Goal: Task Accomplishment & Management: Complete application form

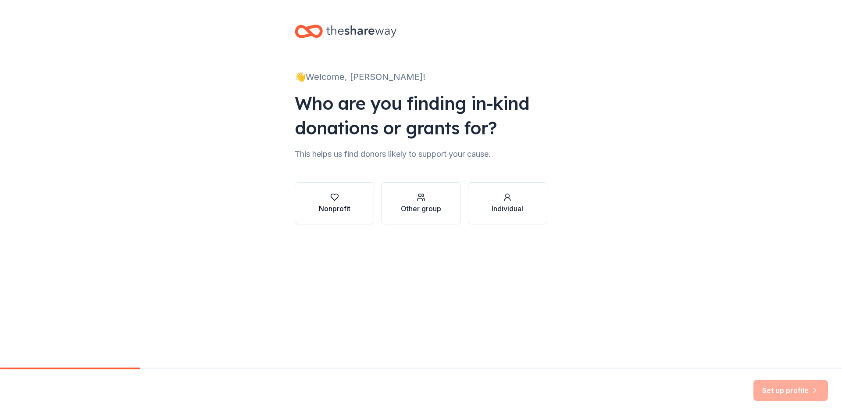
click at [351, 200] on button "Nonprofit" at bounding box center [334, 203] width 79 height 42
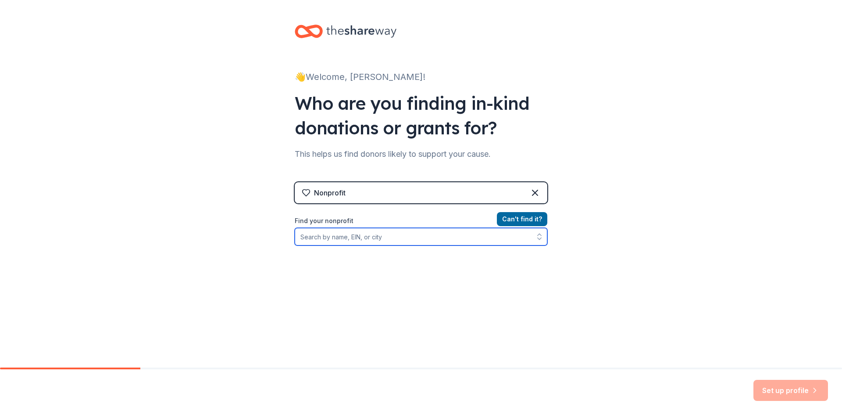
click at [346, 240] on input "Find your nonprofit" at bounding box center [421, 237] width 253 height 18
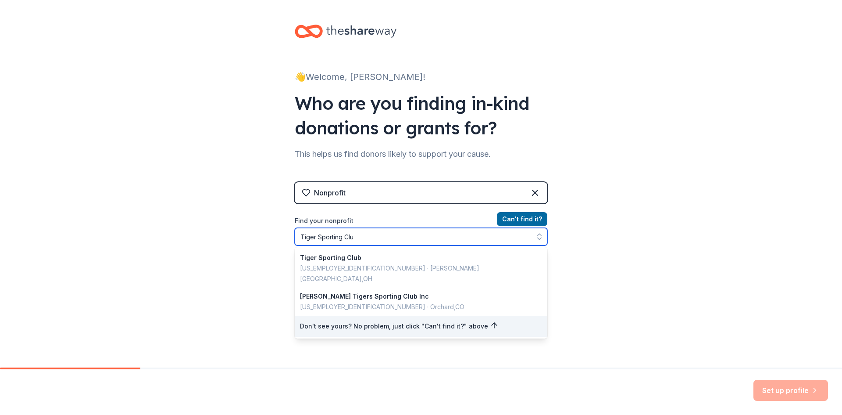
type input "Tiger Sporting Club"
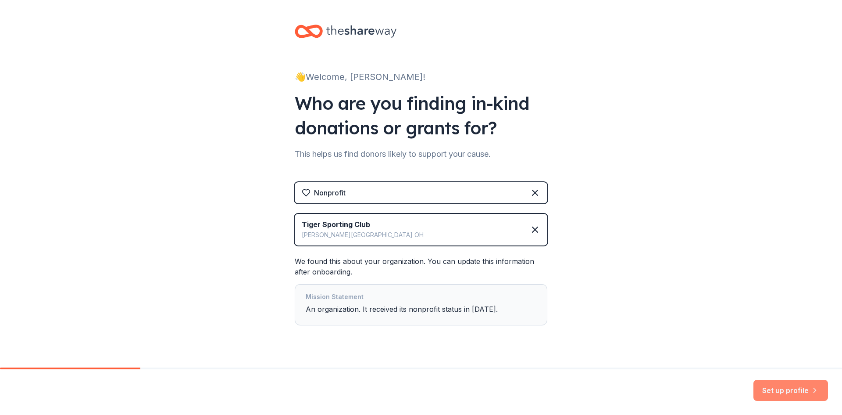
click at [783, 393] on button "Set up profile" at bounding box center [791, 390] width 75 height 21
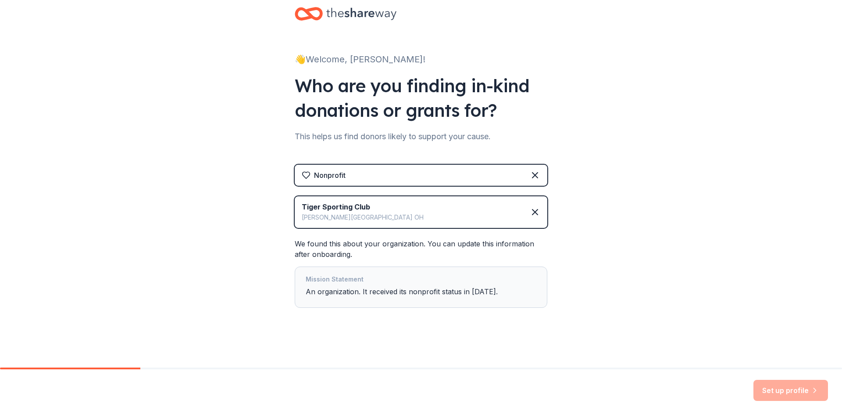
click at [329, 284] on div "Mission Statement" at bounding box center [421, 280] width 231 height 12
click at [306, 173] on icon at bounding box center [306, 175] width 7 height 7
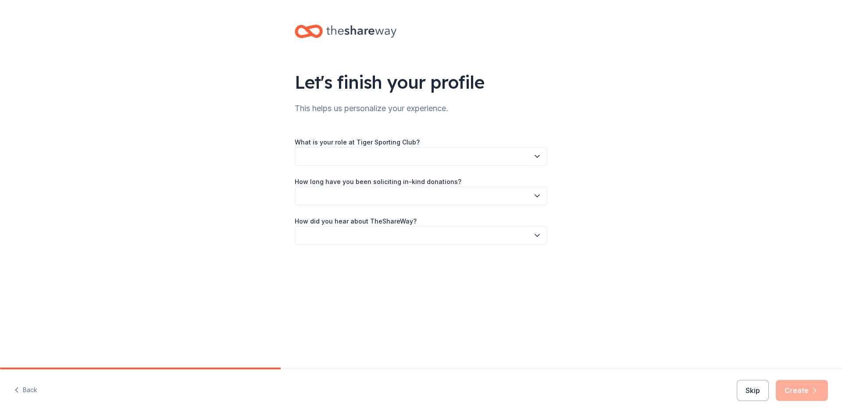
click at [372, 155] on button "button" at bounding box center [421, 156] width 253 height 18
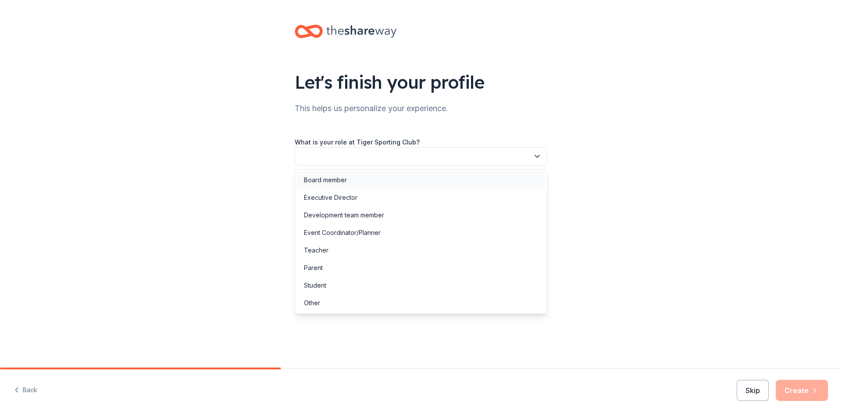
click at [312, 182] on div "Board member" at bounding box center [325, 180] width 43 height 11
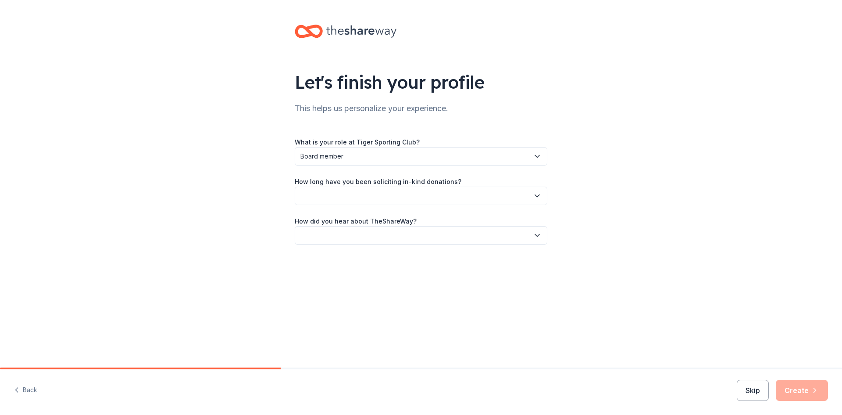
click at [326, 199] on button "button" at bounding box center [421, 195] width 253 height 18
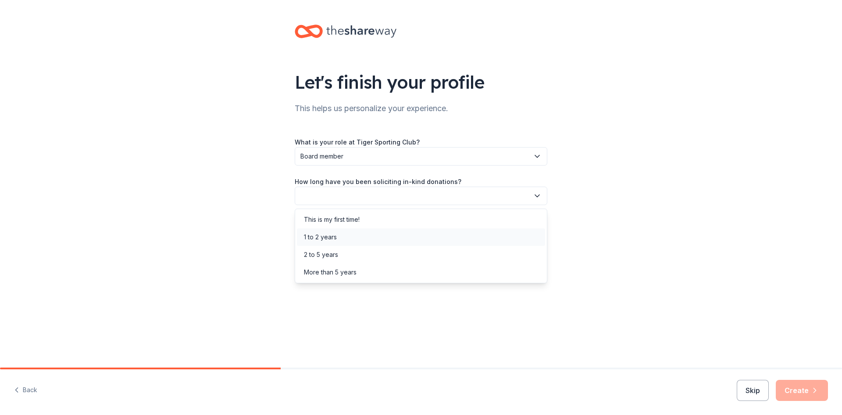
click at [324, 238] on div "1 to 2 years" at bounding box center [320, 237] width 33 height 11
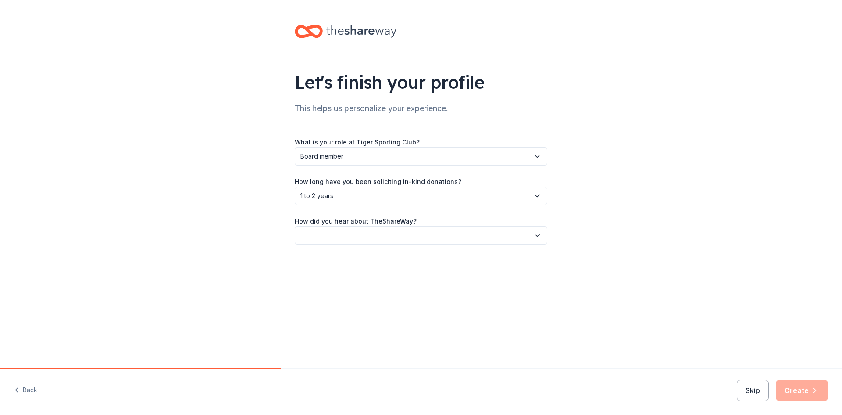
click at [325, 232] on button "button" at bounding box center [421, 235] width 253 height 18
click at [331, 259] on div "Friend or colleague" at bounding box center [332, 259] width 57 height 11
click at [806, 387] on button "Create" at bounding box center [802, 390] width 52 height 21
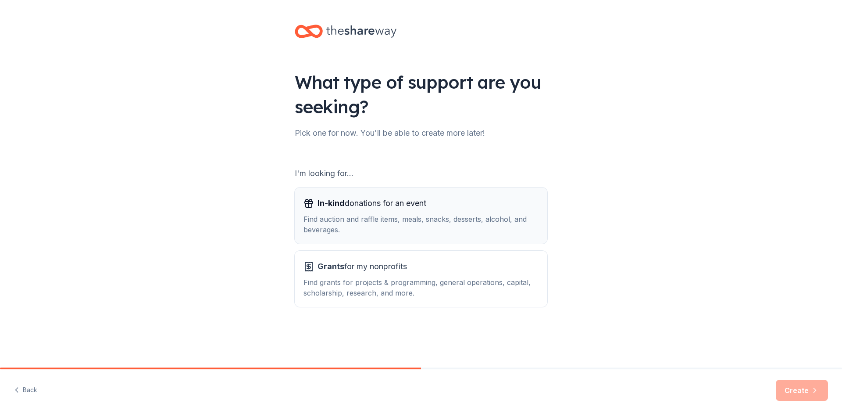
click at [442, 226] on div "Find auction and raffle items, meals, snacks, desserts, alcohol, and beverages." at bounding box center [421, 224] width 235 height 21
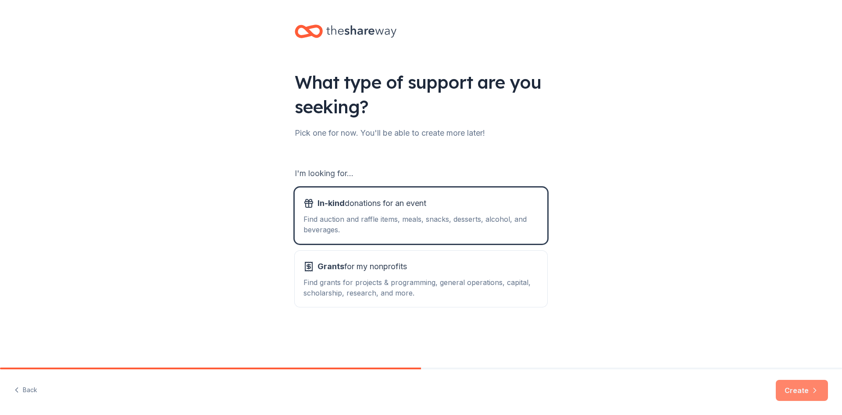
click at [799, 392] on button "Create" at bounding box center [802, 390] width 52 height 21
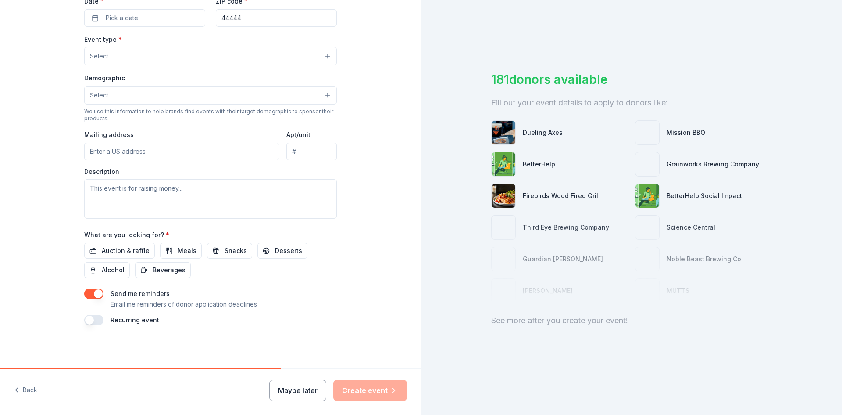
scroll to position [41, 0]
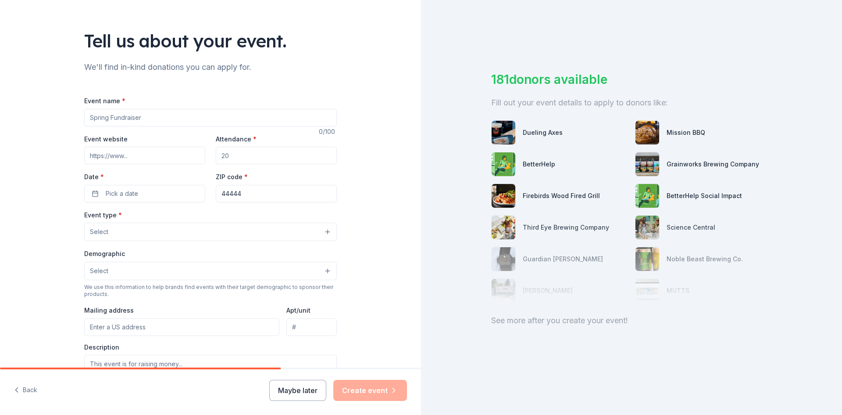
click at [159, 117] on input "Event name *" at bounding box center [210, 118] width 253 height 18
drag, startPoint x: 150, startPoint y: 117, endPoint x: 60, endPoint y: 117, distance: 90.4
click at [60, 117] on div "Tell us about your event. We'll find in-kind donations you can apply for. Event…" at bounding box center [210, 251] width 421 height 584
type input "3rd Annual Goldfish Race"
drag, startPoint x: 244, startPoint y: 159, endPoint x: 215, endPoint y: 156, distance: 29.2
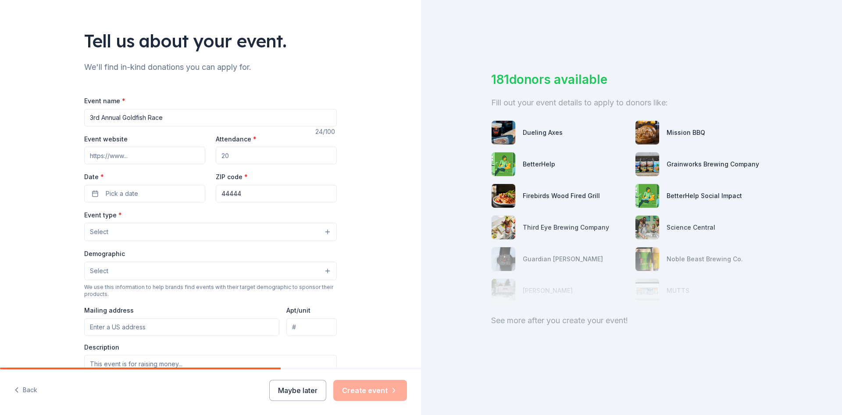
click at [216, 156] on input "Attendance *" at bounding box center [276, 156] width 121 height 18
type input "175"
click at [152, 193] on button "Pick a date" at bounding box center [144, 194] width 121 height 18
click at [186, 217] on button "Go to next month" at bounding box center [189, 217] width 12 height 12
click at [190, 311] on button "22" at bounding box center [189, 308] width 16 height 16
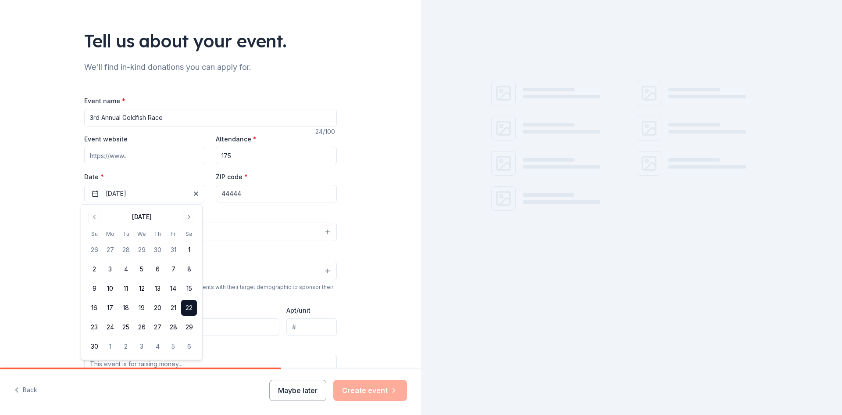
click at [285, 212] on div "Event type * Select" at bounding box center [210, 225] width 253 height 32
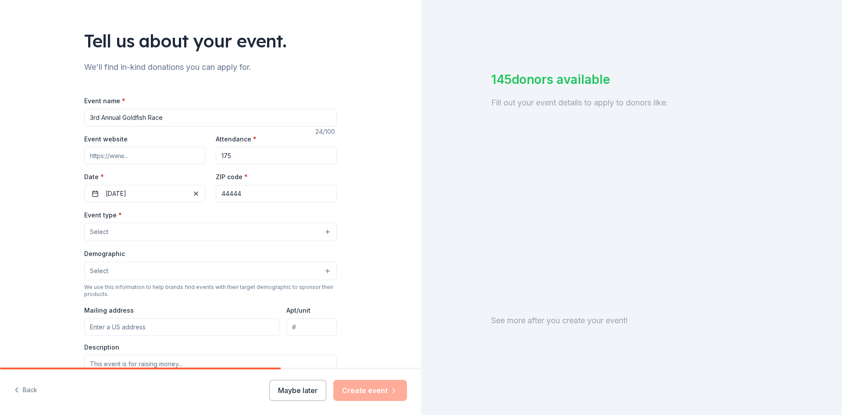
click at [130, 230] on button "Select" at bounding box center [210, 231] width 253 height 18
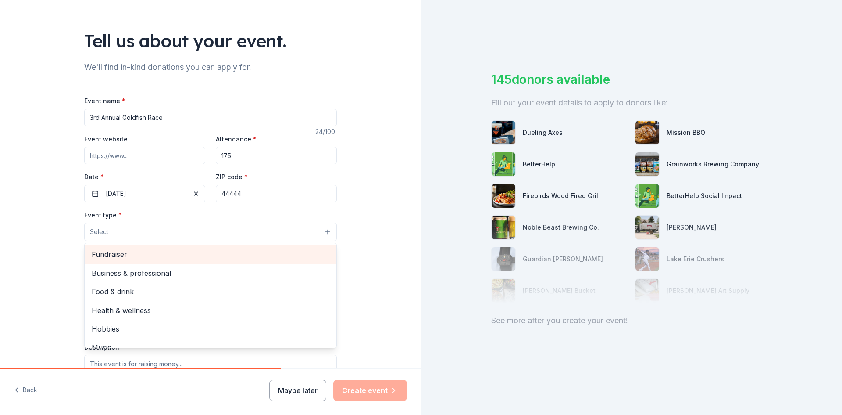
click at [133, 251] on span "Fundraiser" at bounding box center [211, 253] width 238 height 11
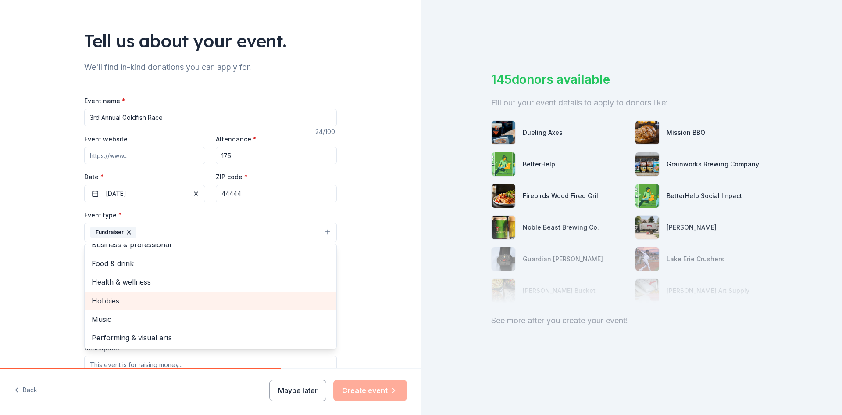
scroll to position [0, 0]
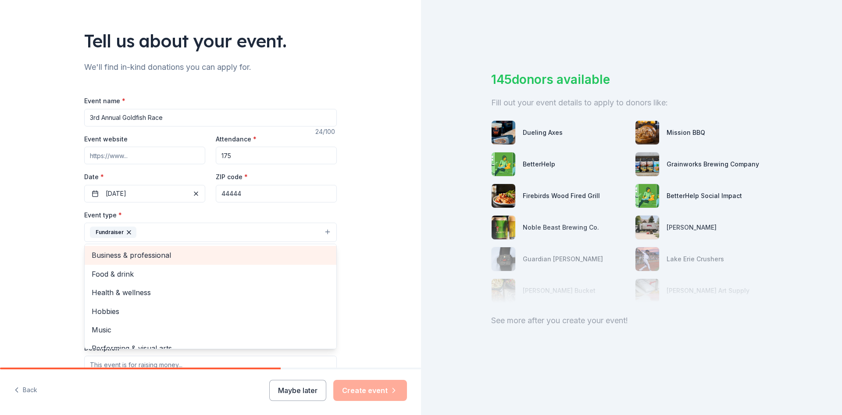
click at [161, 255] on span "Business & professional" at bounding box center [211, 254] width 238 height 11
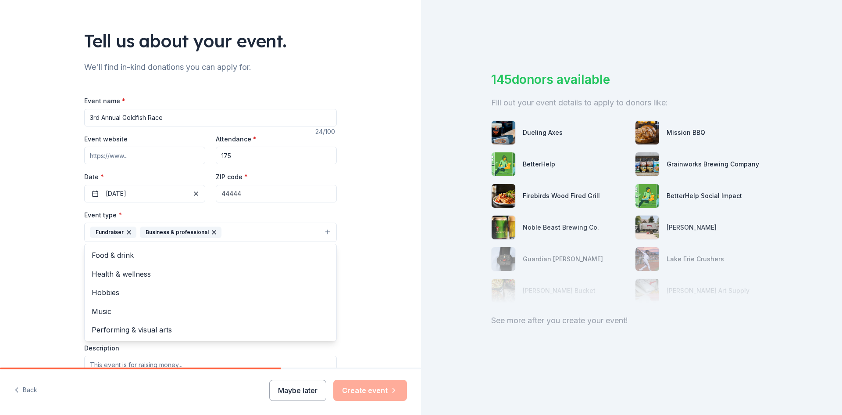
click at [212, 232] on icon "button" at bounding box center [214, 232] width 4 height 4
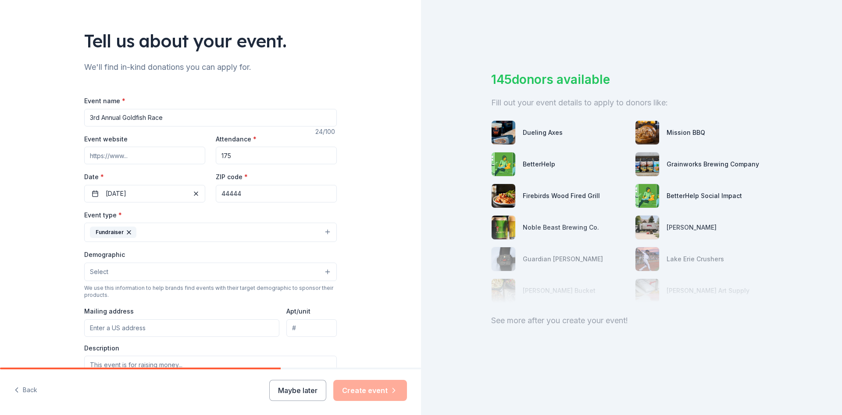
click at [202, 272] on button "Select" at bounding box center [210, 271] width 253 height 18
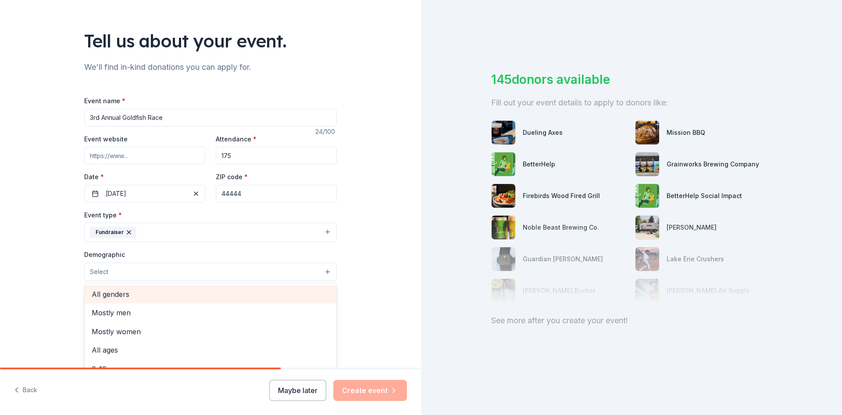
click at [151, 291] on span "All genders" at bounding box center [211, 293] width 238 height 11
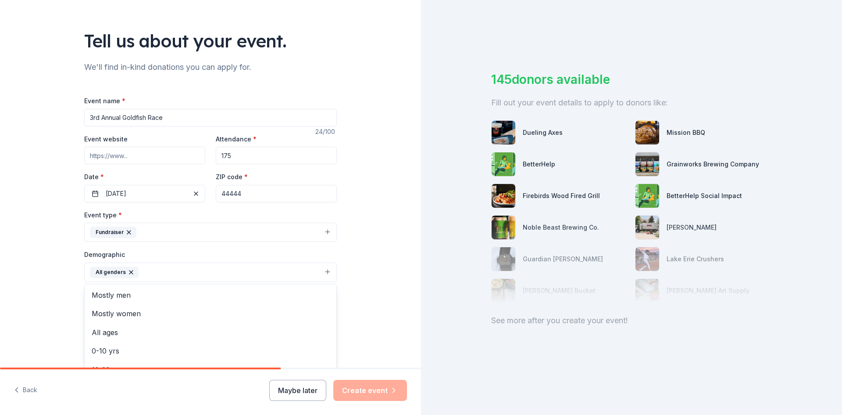
click at [379, 282] on div "Tell us about your event. We'll find in-kind donations you can apply for. Event…" at bounding box center [210, 252] width 421 height 586
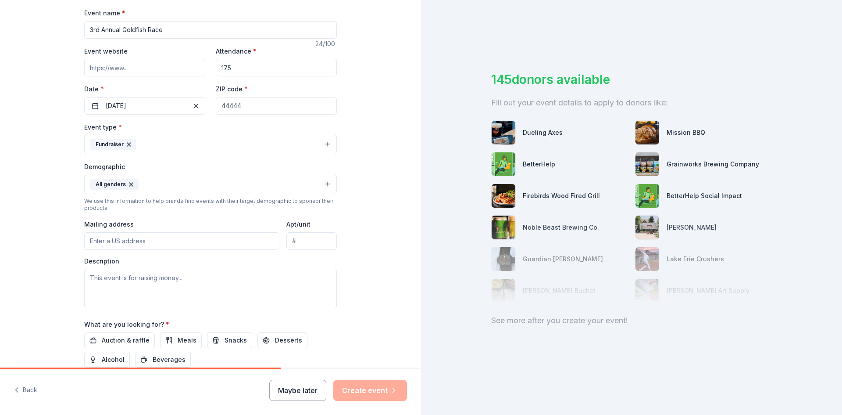
scroll to position [173, 0]
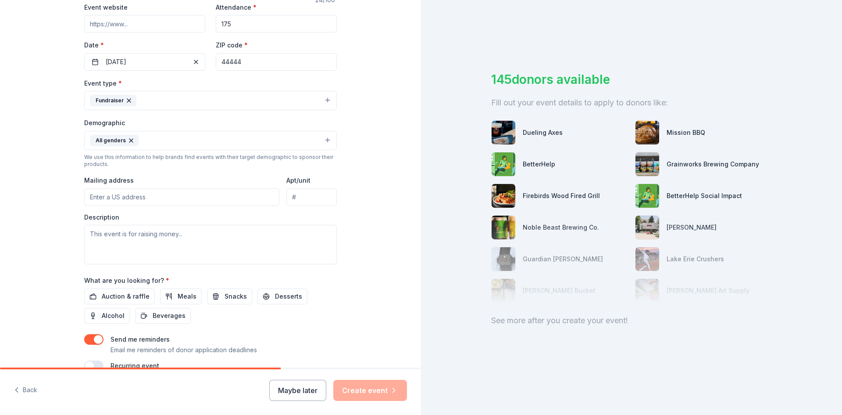
click at [153, 201] on input "Mailing address" at bounding box center [181, 197] width 195 height 18
type input "907 Milton Boulevard, Newton Falls, OH, 44444"
click at [143, 235] on textarea at bounding box center [210, 244] width 253 height 39
paste textarea "🐟 Join us for the Annual Tiger Sporting Club Goldfish Race! Enjoy an evening of…"
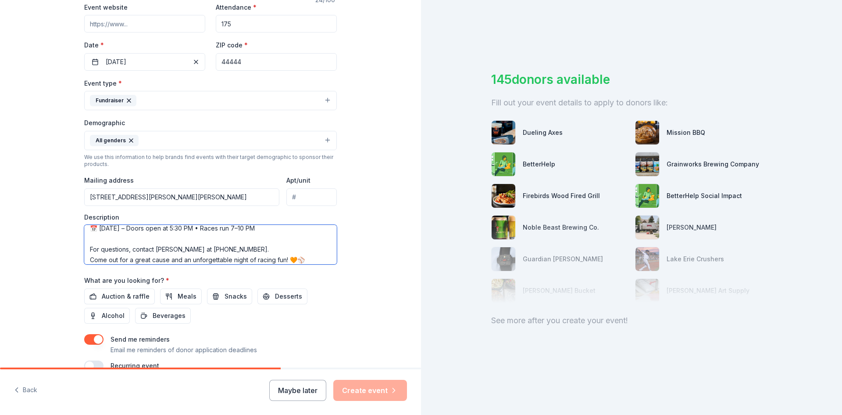
scroll to position [218, 0]
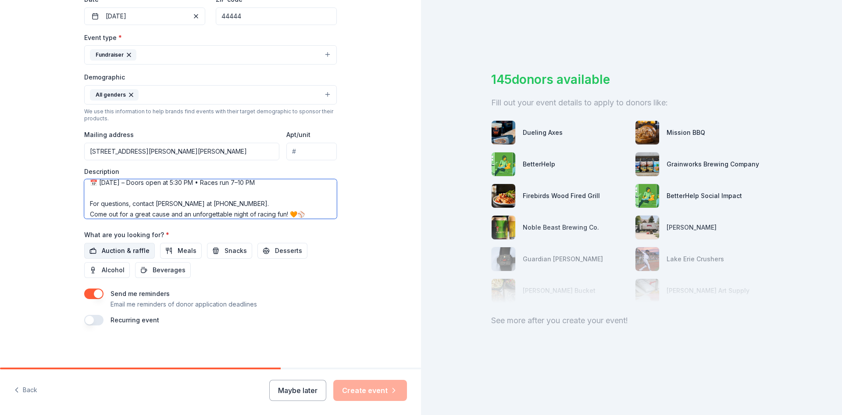
type textarea "🐟 Join us for the Annual Tiger Sporting Club Goldfish Race! Enjoy an evening of…"
click at [117, 251] on span "Auction & raffle" at bounding box center [126, 250] width 48 height 11
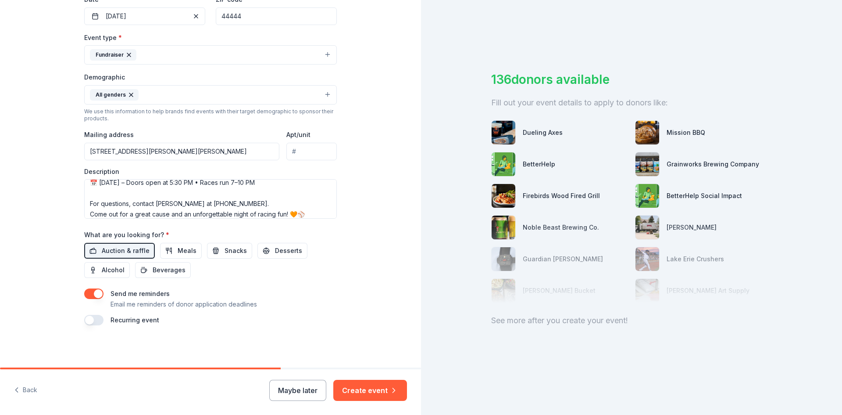
click at [94, 297] on button "button" at bounding box center [93, 293] width 19 height 11
click at [90, 322] on button "button" at bounding box center [93, 320] width 19 height 11
click at [368, 391] on button "Create event" at bounding box center [370, 390] width 74 height 21
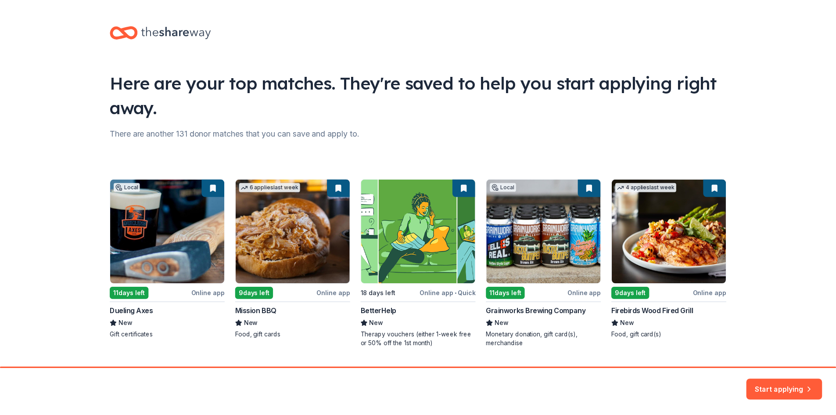
scroll to position [23, 0]
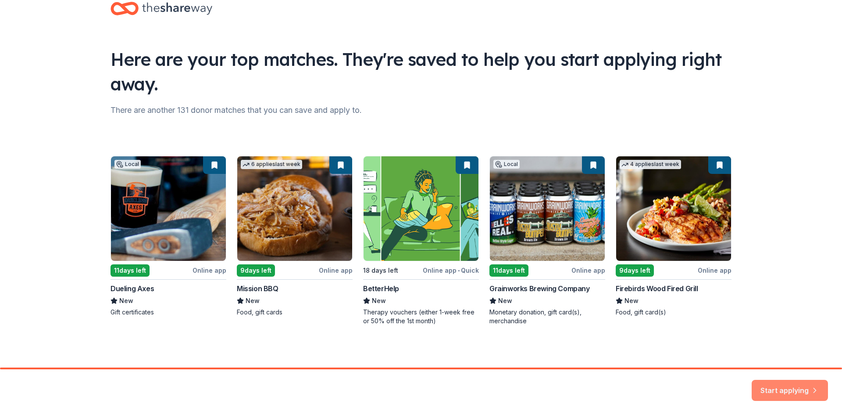
click at [759, 388] on button "Start applying" at bounding box center [790, 390] width 76 height 21
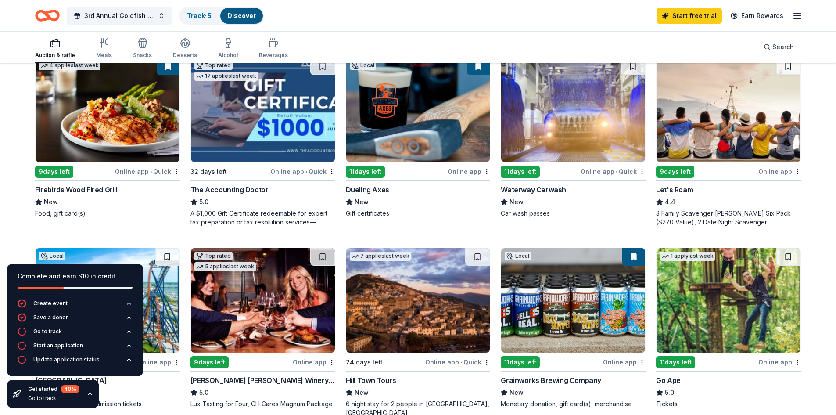
scroll to position [307, 0]
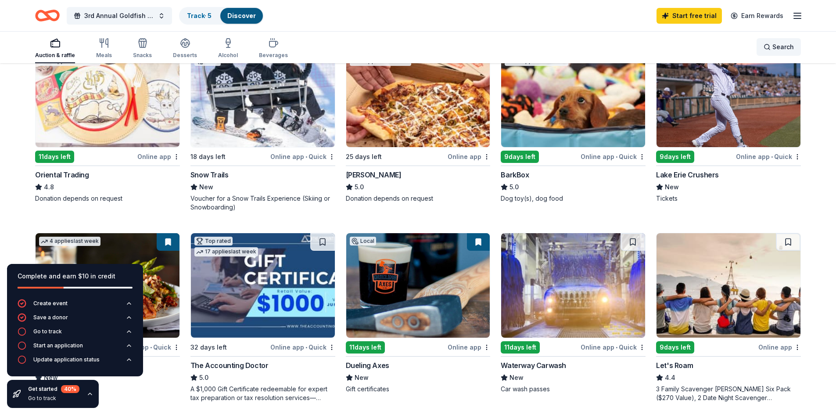
click at [775, 48] on span "Search" at bounding box center [782, 47] width 21 height 11
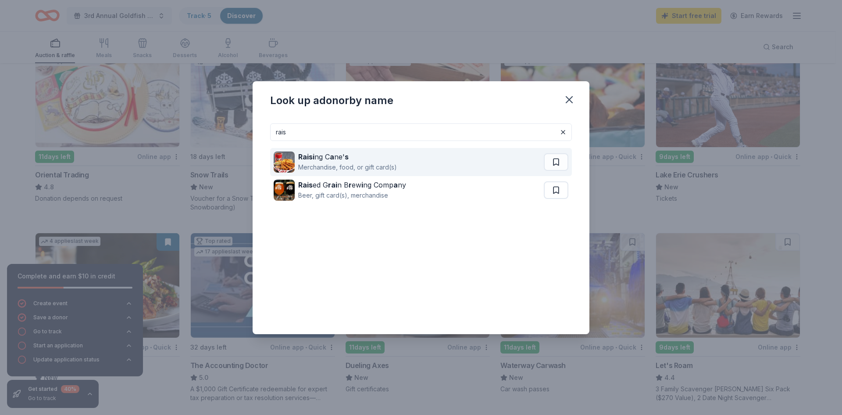
type input "rais"
click at [431, 161] on div "Raisi ng C a ne' s Merchandise, food, or gift card(s)" at bounding box center [409, 162] width 270 height 28
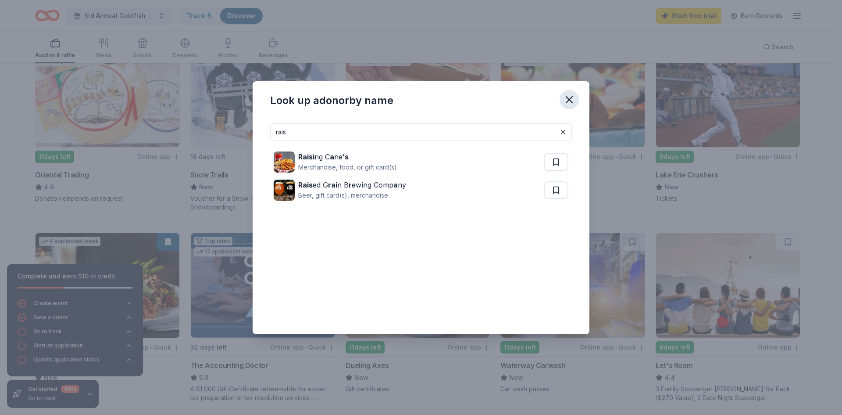
click at [575, 99] on icon "button" at bounding box center [569, 99] width 12 height 12
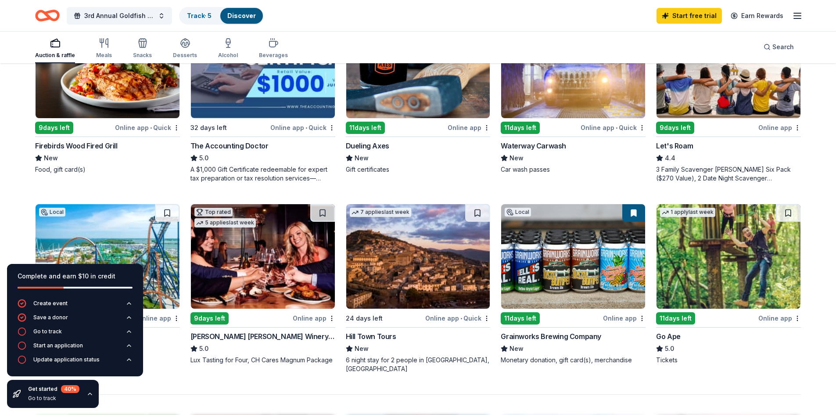
scroll to position [439, 0]
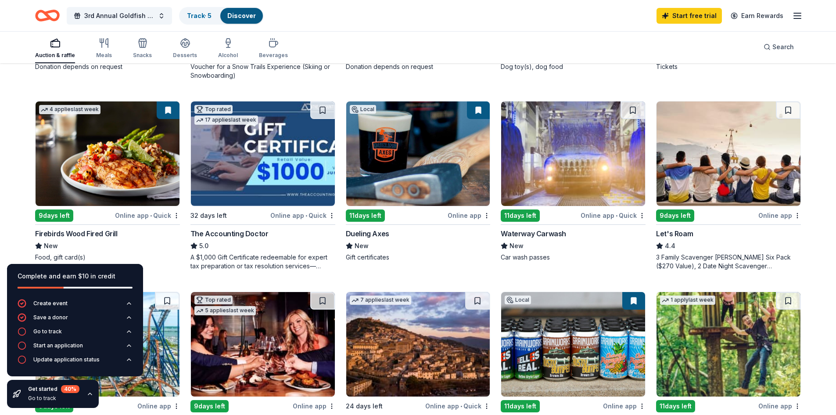
click at [105, 165] on img at bounding box center [108, 153] width 144 height 104
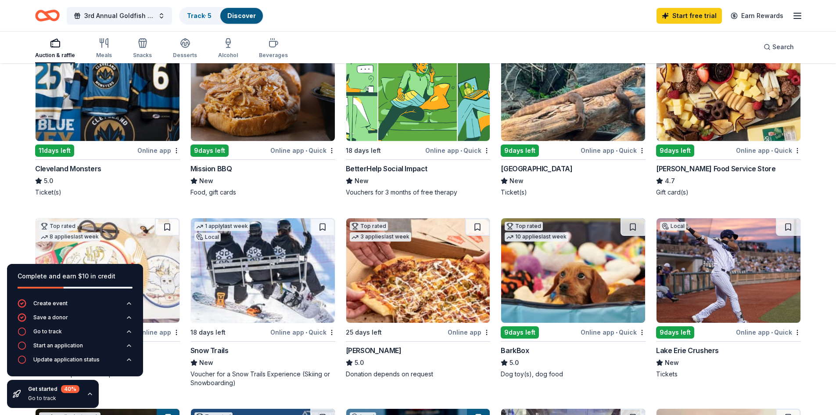
scroll to position [175, 0]
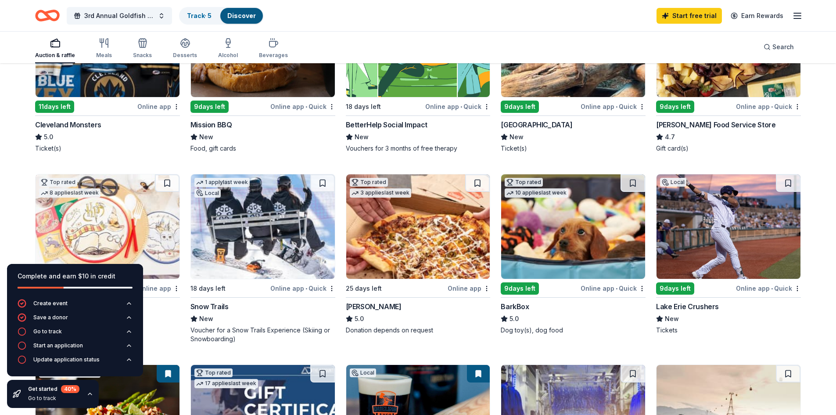
click at [322, 218] on img at bounding box center [263, 226] width 144 height 104
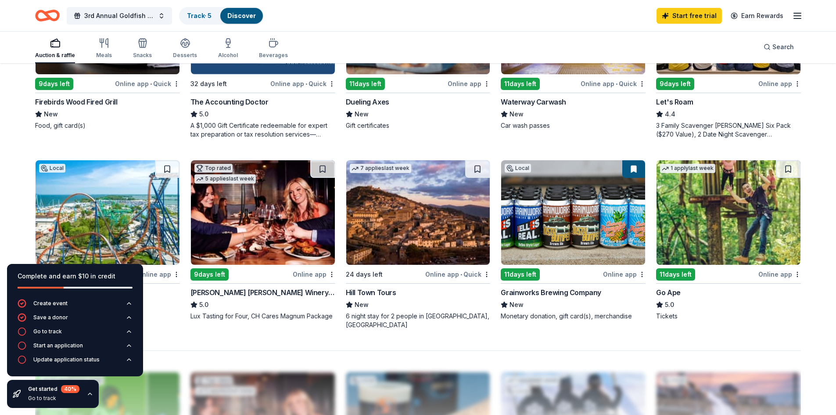
scroll to position [483, 0]
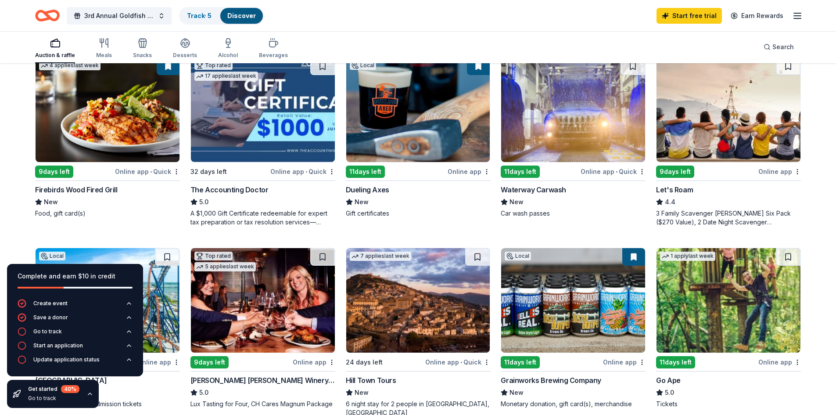
click at [709, 120] on img at bounding box center [728, 109] width 144 height 104
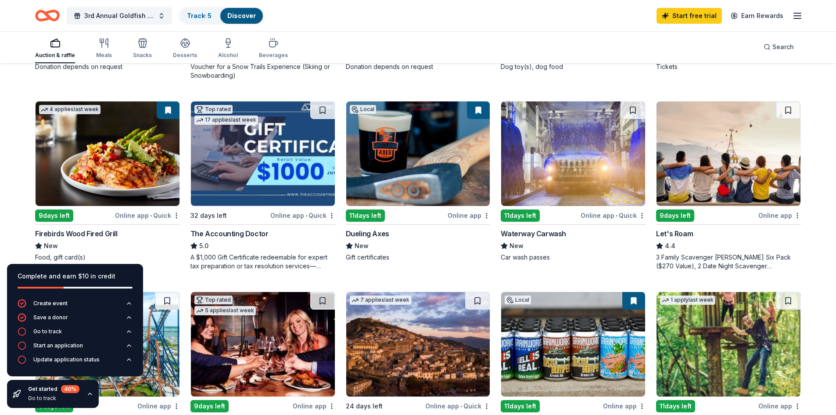
click at [530, 159] on img at bounding box center [573, 153] width 144 height 104
click at [443, 151] on img at bounding box center [418, 153] width 144 height 104
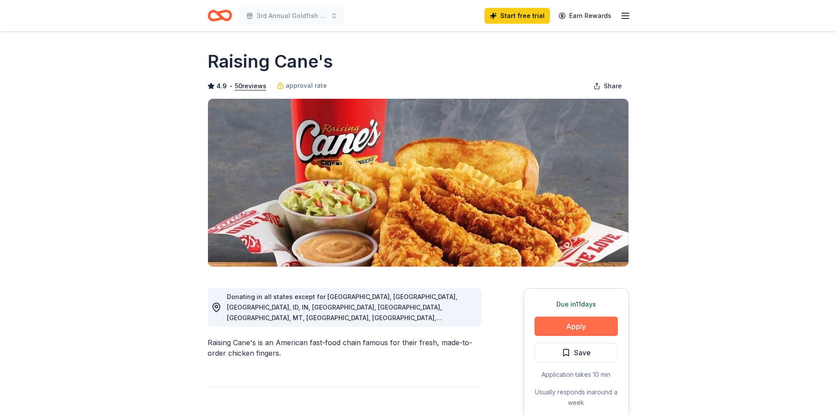
click at [568, 327] on button "Apply" at bounding box center [575, 325] width 83 height 19
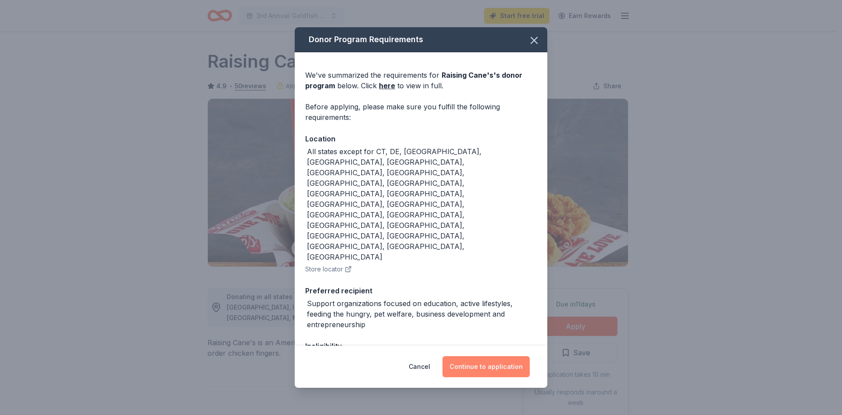
click at [481, 369] on button "Continue to application" at bounding box center [486, 366] width 87 height 21
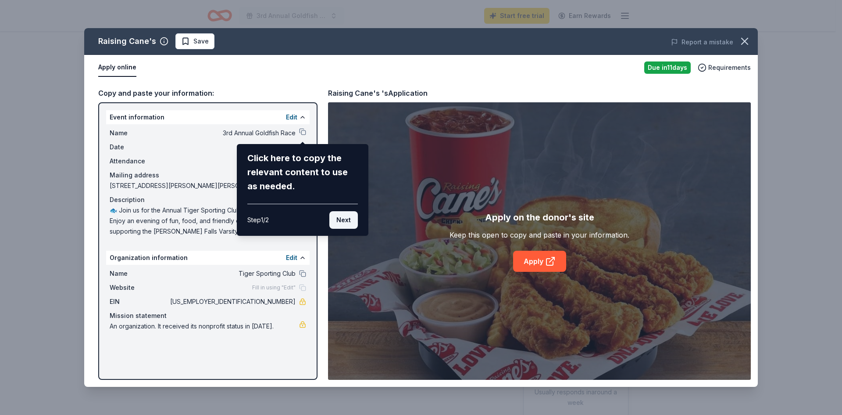
click at [345, 220] on button "Next" at bounding box center [343, 220] width 29 height 18
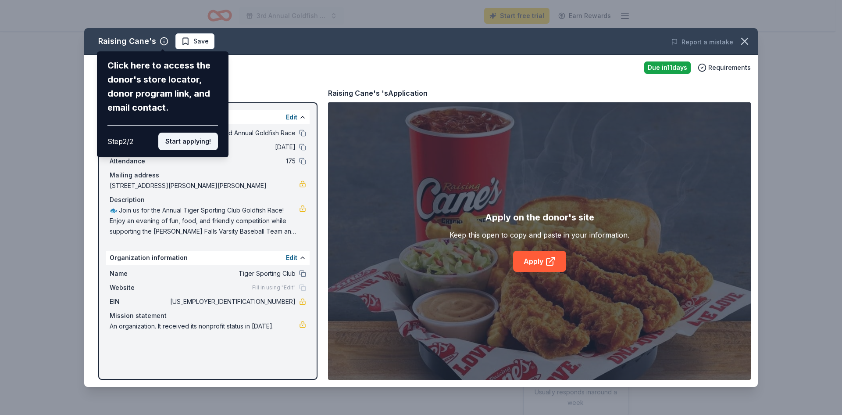
click at [194, 146] on button "Start applying!" at bounding box center [188, 141] width 60 height 18
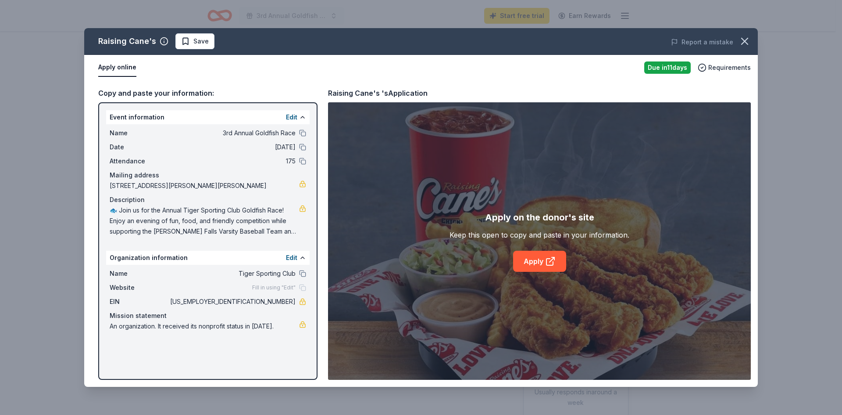
click at [535, 261] on div "Raising Cane's Save Report a mistake Apply online Due in 11 days Requirements C…" at bounding box center [421, 207] width 674 height 358
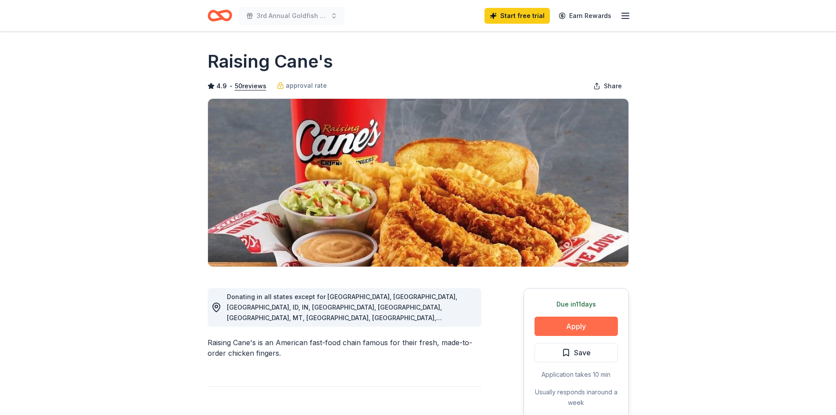
click at [572, 327] on button "Apply" at bounding box center [575, 325] width 83 height 19
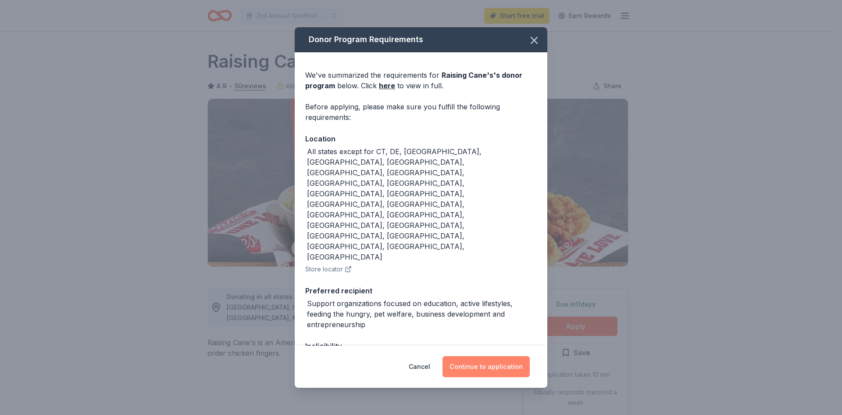
click at [486, 367] on button "Continue to application" at bounding box center [486, 366] width 87 height 21
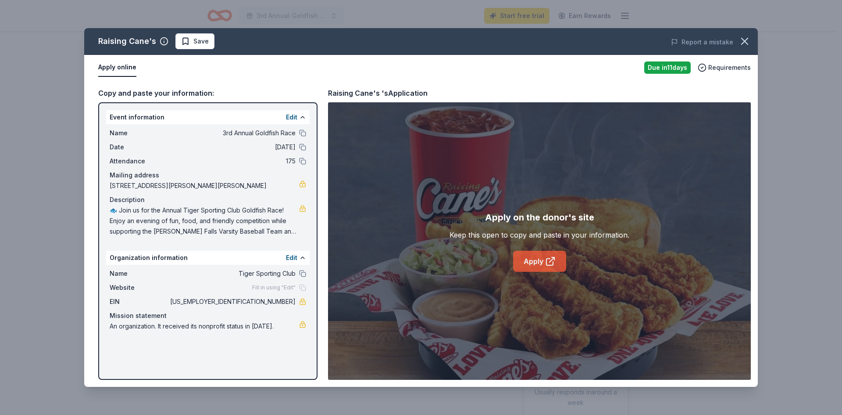
click at [534, 261] on link "Apply" at bounding box center [539, 261] width 53 height 21
click at [745, 39] on icon "button" at bounding box center [745, 41] width 12 height 12
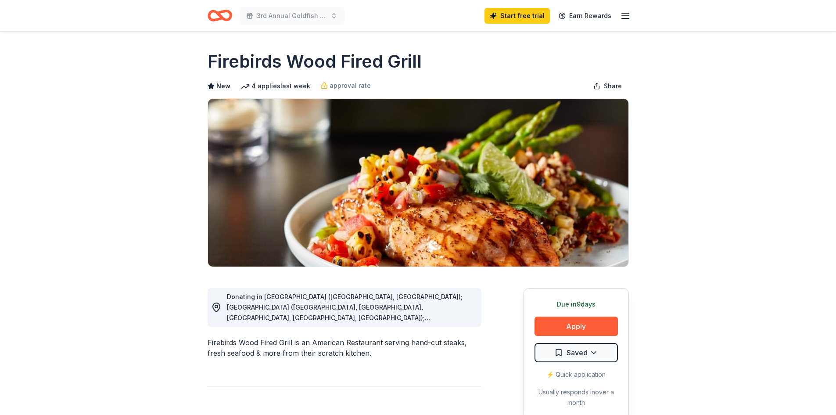
scroll to position [88, 0]
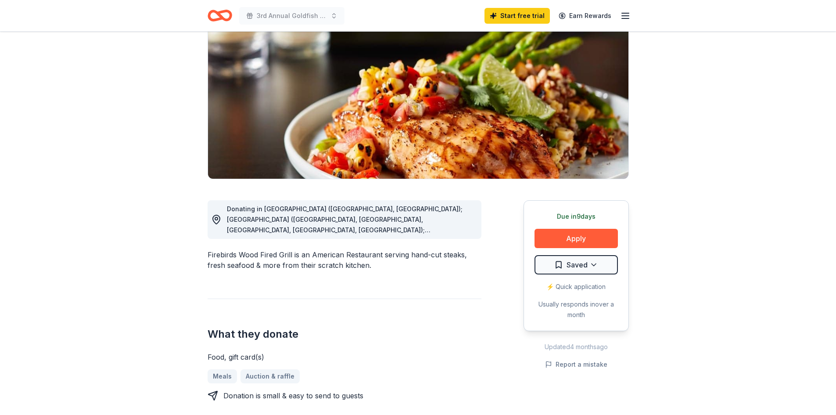
click at [457, 232] on span "Donating in AL (Birmingham, Montgomery); AZ (Chandler, Gilbert, Phoenix, Surpri…" at bounding box center [345, 340] width 236 height 271
click at [462, 227] on span "Donating in AL (Birmingham, Montgomery); AZ (Chandler, Gilbert, Phoenix, Surpri…" at bounding box center [345, 340] width 236 height 271
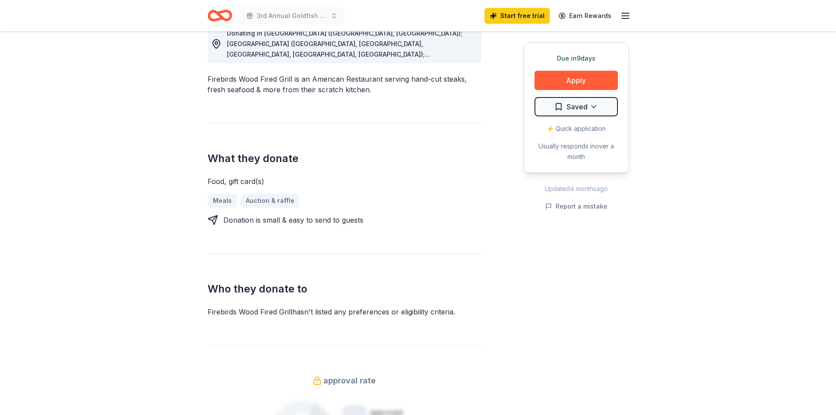
scroll to position [219, 0]
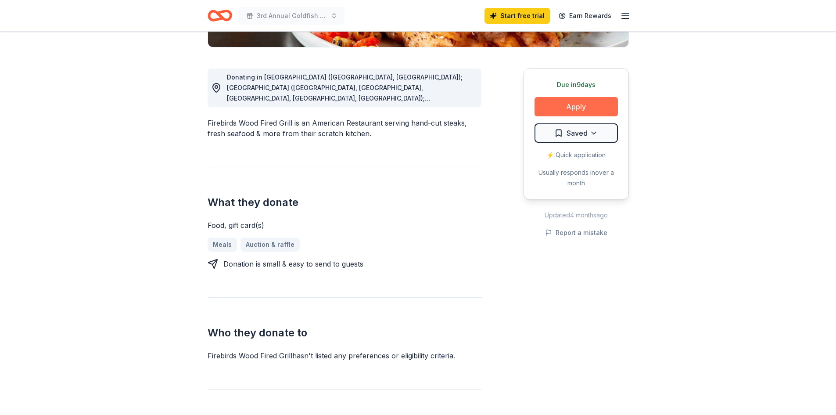
click at [574, 111] on button "Apply" at bounding box center [575, 106] width 83 height 19
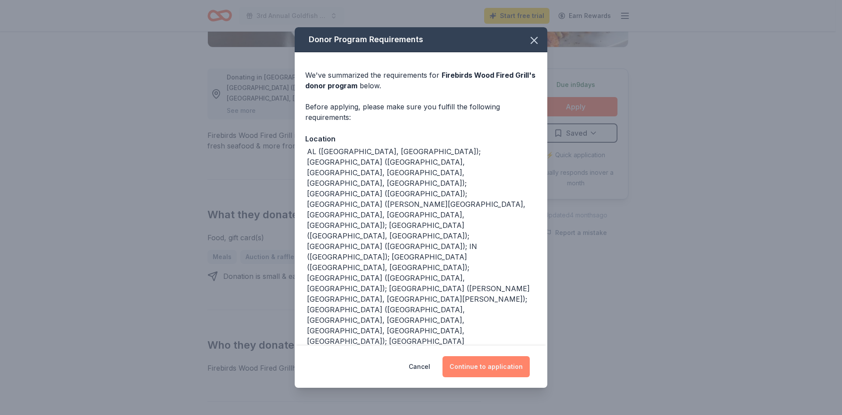
click at [497, 356] on button "Continue to application" at bounding box center [486, 366] width 87 height 21
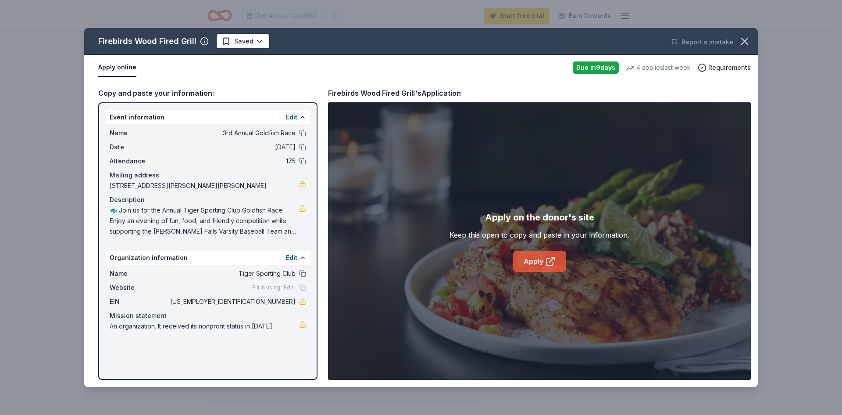
click at [538, 261] on link "Apply" at bounding box center [539, 261] width 53 height 21
click at [744, 44] on icon "button" at bounding box center [745, 41] width 12 height 12
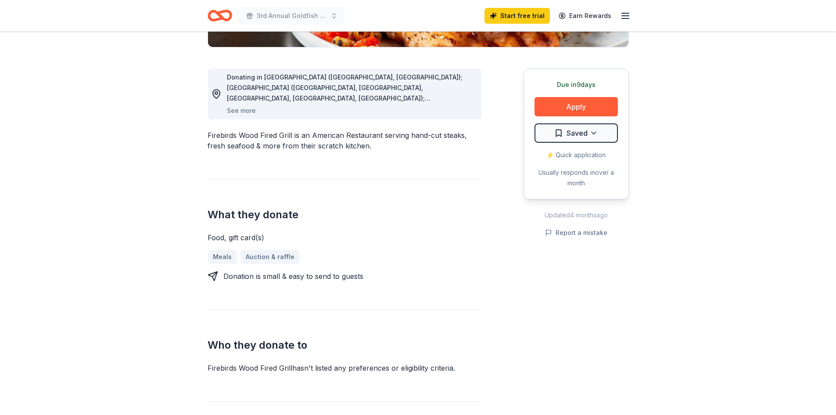
scroll to position [0, 0]
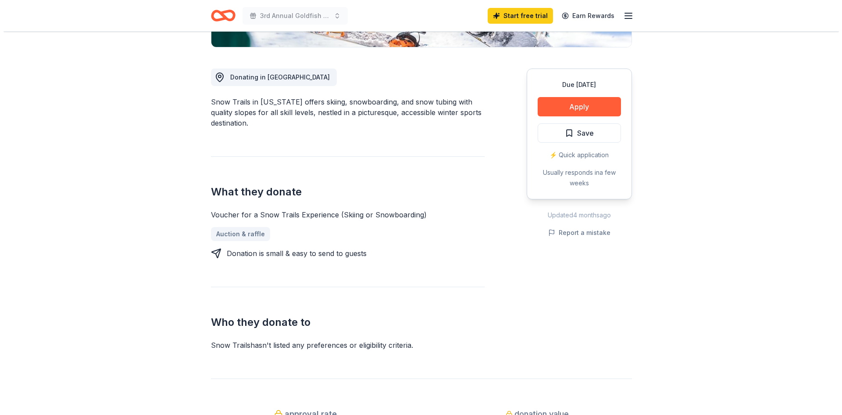
scroll to position [88, 0]
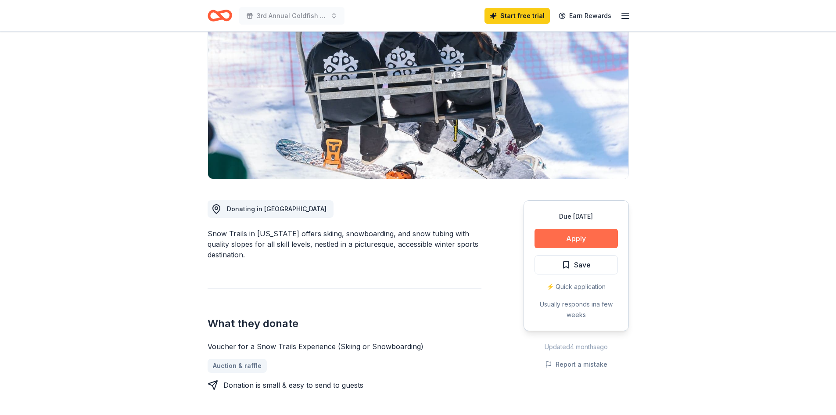
click at [569, 236] on button "Apply" at bounding box center [575, 238] width 83 height 19
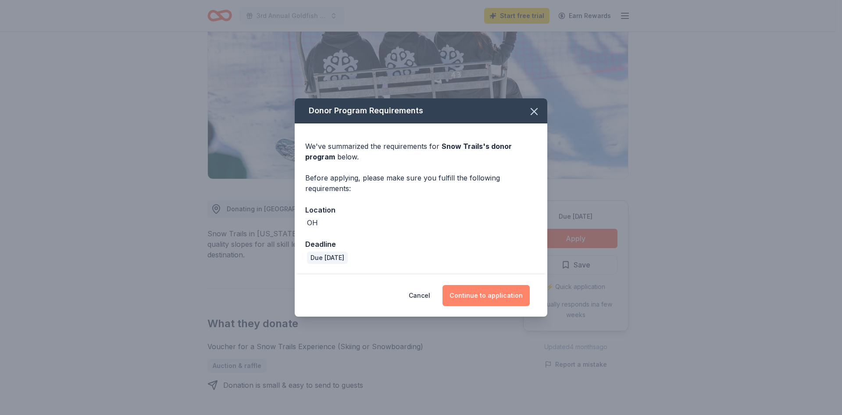
click at [491, 295] on button "Continue to application" at bounding box center [486, 295] width 87 height 21
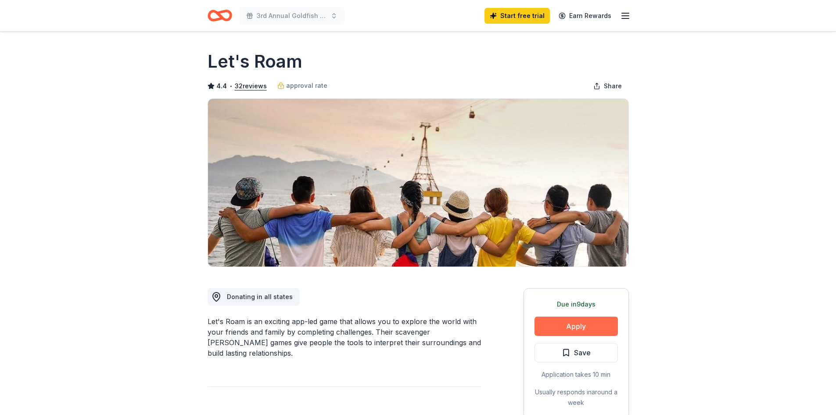
click at [559, 328] on button "Apply" at bounding box center [575, 325] width 83 height 19
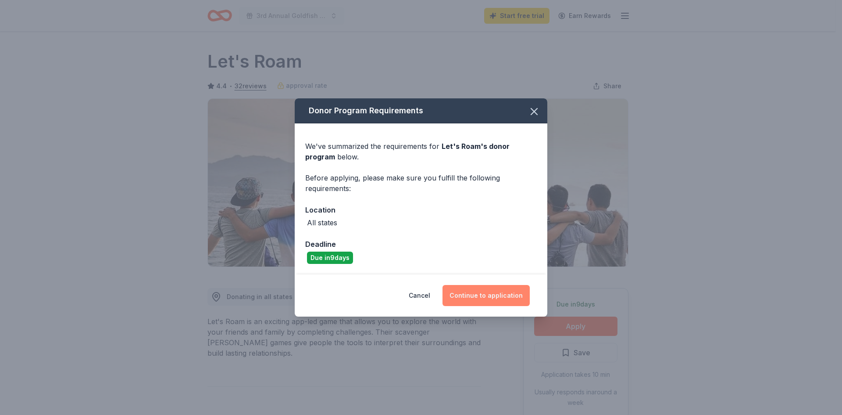
click at [469, 298] on button "Continue to application" at bounding box center [486, 295] width 87 height 21
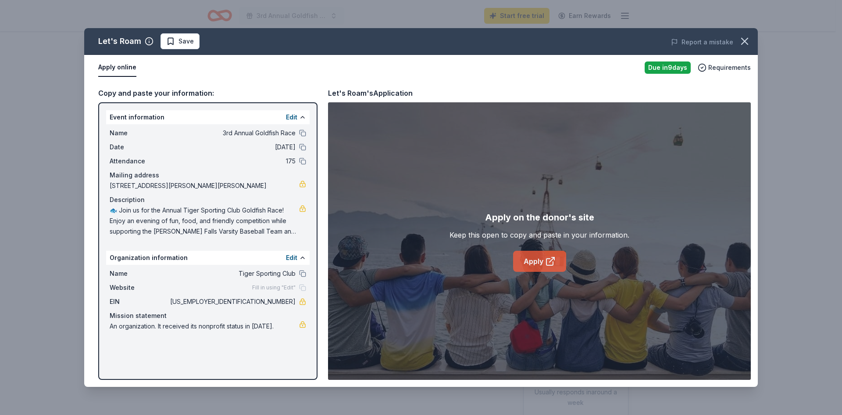
click at [542, 261] on link "Apply" at bounding box center [539, 261] width 53 height 21
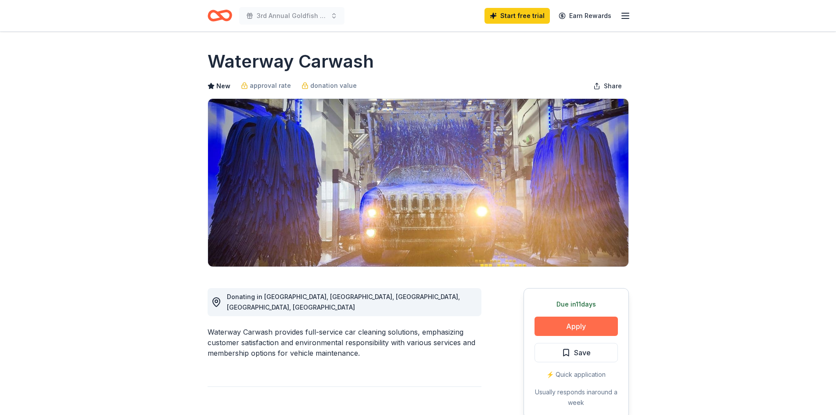
click at [576, 323] on button "Apply" at bounding box center [575, 325] width 83 height 19
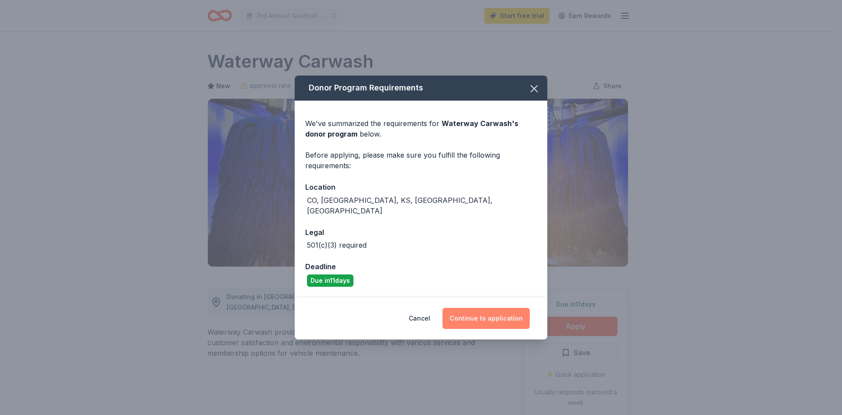
click at [465, 308] on button "Continue to application" at bounding box center [486, 318] width 87 height 21
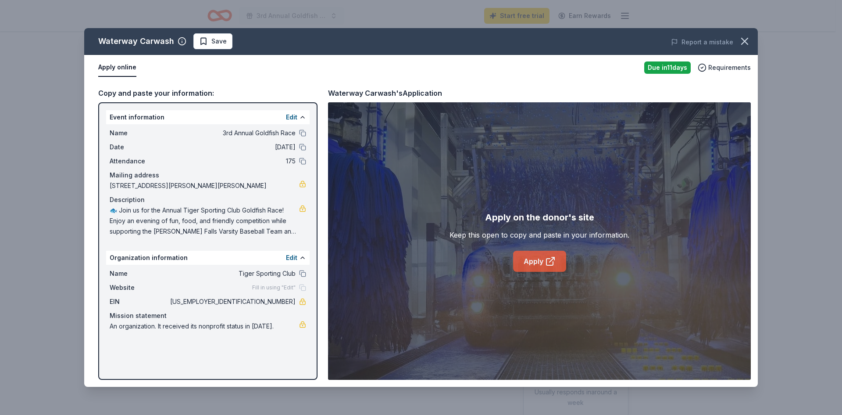
click at [530, 264] on link "Apply" at bounding box center [539, 261] width 53 height 21
